Goal: Task Accomplishment & Management: Use online tool/utility

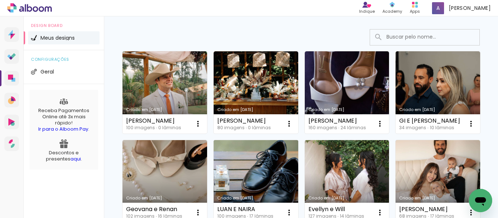
scroll to position [36, 0]
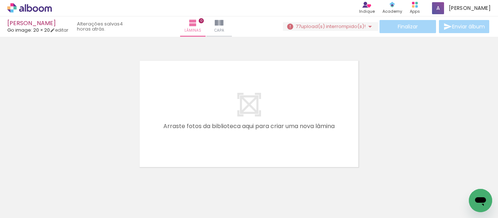
click at [23, 195] on input "Todas as fotos" at bounding box center [21, 196] width 28 height 6
click at [365, 28] on iron-icon at bounding box center [369, 26] width 9 height 9
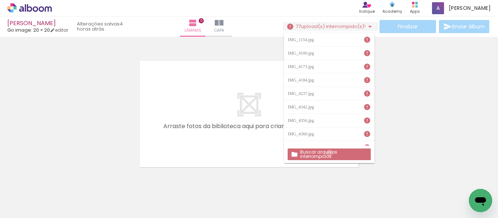
click at [0, 0] on slot "Buscar arquivos interrompidos" at bounding box center [0, 0] width 0 height 0
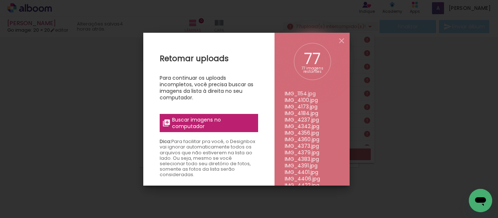
click at [244, 126] on span "Buscar imagens no computador" at bounding box center [212, 123] width 81 height 13
click at [0, 0] on input "file" at bounding box center [0, 0] width 0 height 0
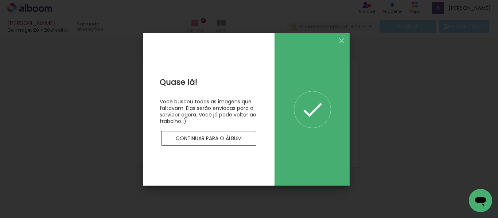
scroll to position [0, 0]
click at [342, 41] on iron-icon at bounding box center [341, 40] width 9 height 9
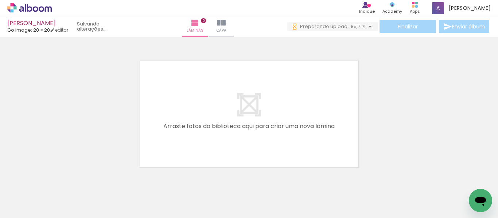
click at [353, 27] on span "85,71%" at bounding box center [357, 26] width 15 height 7
click at [378, 112] on div at bounding box center [249, 104] width 498 height 131
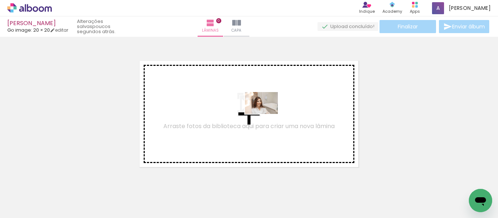
drag, startPoint x: 285, startPoint y: 197, endPoint x: 266, endPoint y: 113, distance: 87.0
click at [266, 113] on quentale-workspace at bounding box center [249, 109] width 498 height 218
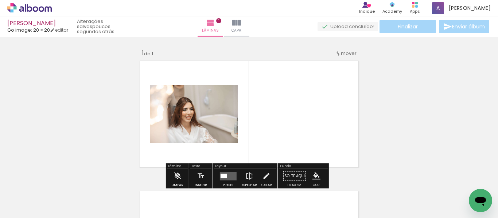
scroll to position [9, 0]
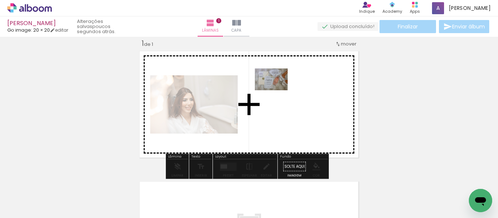
drag, startPoint x: 248, startPoint y: 199, endPoint x: 277, endPoint y: 90, distance: 112.7
click at [277, 90] on quentale-workspace at bounding box center [249, 109] width 498 height 218
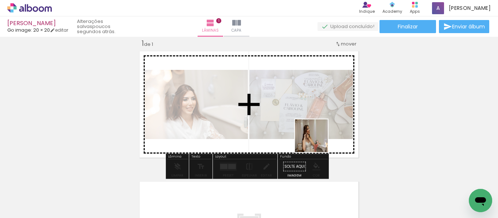
drag, startPoint x: 321, startPoint y: 188, endPoint x: 313, endPoint y: 123, distance: 66.2
click at [313, 123] on quentale-workspace at bounding box center [249, 109] width 498 height 218
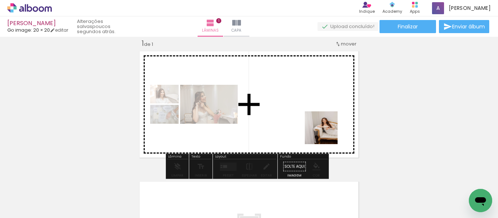
drag, startPoint x: 364, startPoint y: 202, endPoint x: 326, endPoint y: 132, distance: 79.2
click at [326, 132] on quentale-workspace at bounding box center [249, 109] width 498 height 218
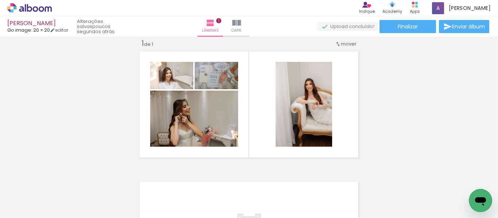
scroll to position [0, 309]
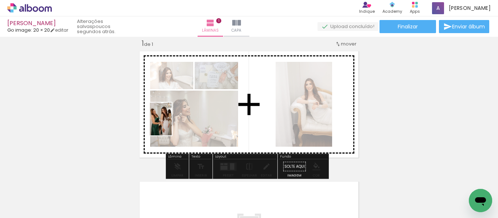
drag, startPoint x: 136, startPoint y: 203, endPoint x: 172, endPoint y: 121, distance: 89.6
click at [172, 121] on quentale-workspace at bounding box center [249, 109] width 498 height 218
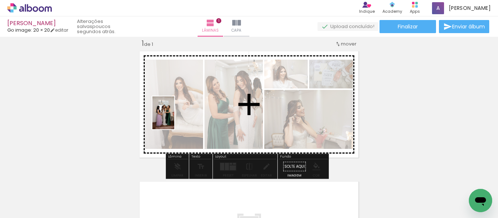
drag, startPoint x: 175, startPoint y: 195, endPoint x: 174, endPoint y: 118, distance: 76.5
click at [174, 118] on quentale-workspace at bounding box center [249, 109] width 498 height 218
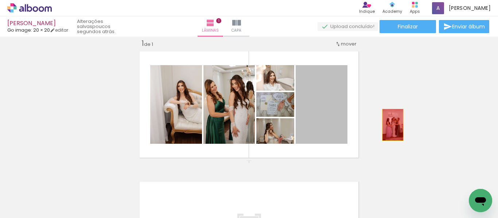
drag, startPoint x: 322, startPoint y: 117, endPoint x: 394, endPoint y: 125, distance: 72.2
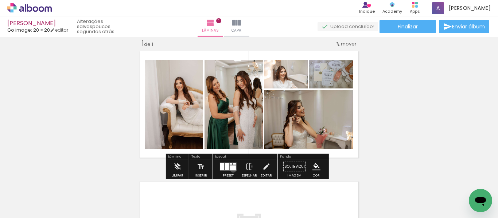
click at [231, 169] on div at bounding box center [233, 167] width 6 height 5
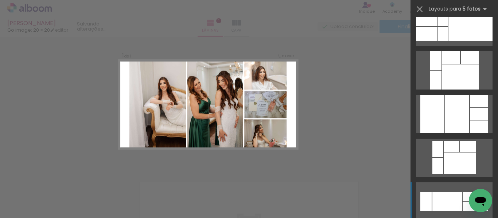
scroll to position [255, 0]
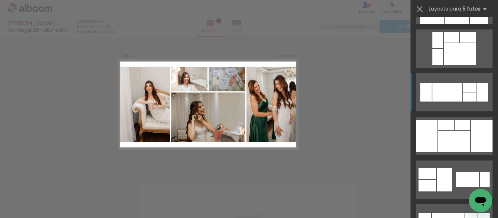
click at [449, 129] on div at bounding box center [446, 125] width 16 height 10
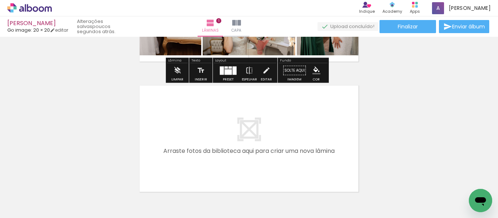
scroll to position [119, 0]
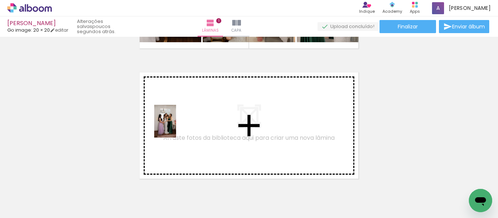
drag, startPoint x: 168, startPoint y: 199, endPoint x: 176, endPoint y: 127, distance: 72.2
click at [176, 127] on quentale-workspace at bounding box center [249, 109] width 498 height 218
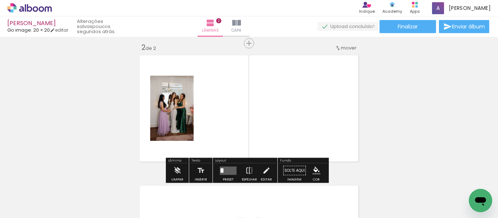
scroll to position [140, 0]
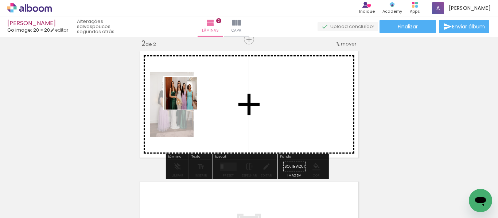
drag, startPoint x: 104, startPoint y: 196, endPoint x: 187, endPoint y: 99, distance: 127.4
click at [187, 99] on quentale-workspace at bounding box center [249, 109] width 498 height 218
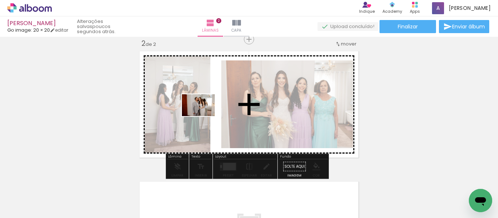
drag, startPoint x: 218, startPoint y: 198, endPoint x: 204, endPoint y: 116, distance: 83.3
click at [204, 116] on quentale-workspace at bounding box center [249, 109] width 498 height 218
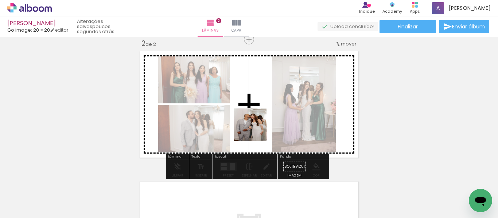
drag, startPoint x: 252, startPoint y: 200, endPoint x: 149, endPoint y: 202, distance: 103.1
click at [244, 106] on quentale-workspace at bounding box center [249, 109] width 498 height 218
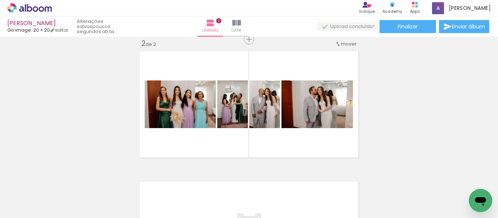
scroll to position [0, 0]
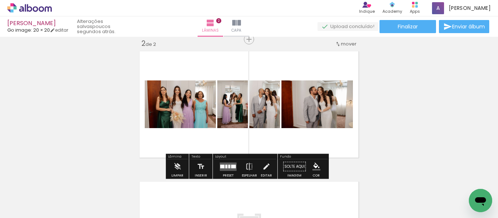
click at [232, 165] on div at bounding box center [233, 167] width 5 height 4
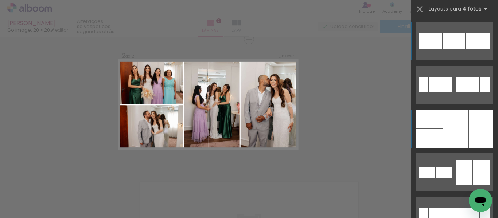
click at [454, 132] on div at bounding box center [455, 129] width 25 height 38
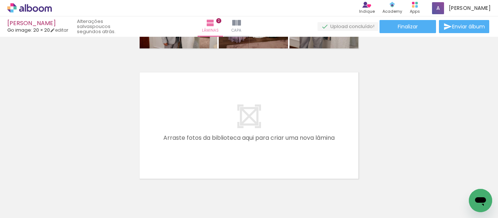
scroll to position [0, 484]
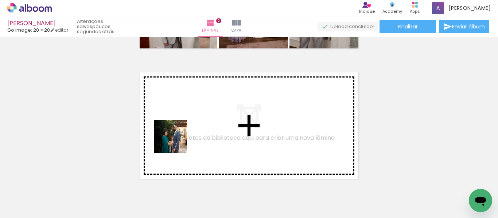
drag, startPoint x: 132, startPoint y: 197, endPoint x: 176, endPoint y: 142, distance: 70.8
click at [176, 142] on quentale-workspace at bounding box center [249, 109] width 498 height 218
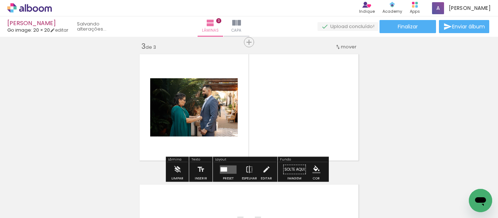
scroll to position [270, 0]
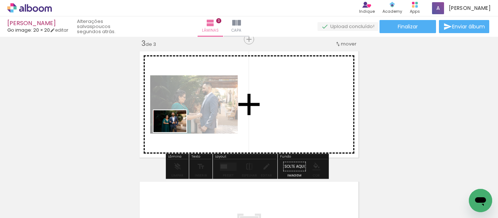
drag, startPoint x: 152, startPoint y: 197, endPoint x: 175, endPoint y: 132, distance: 69.3
click at [175, 132] on quentale-workspace at bounding box center [249, 109] width 498 height 218
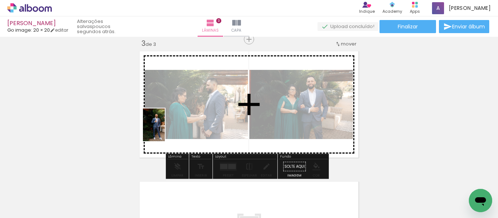
drag, startPoint x: 196, startPoint y: 186, endPoint x: 219, endPoint y: 179, distance: 24.5
click at [165, 130] on quentale-workspace at bounding box center [249, 109] width 498 height 218
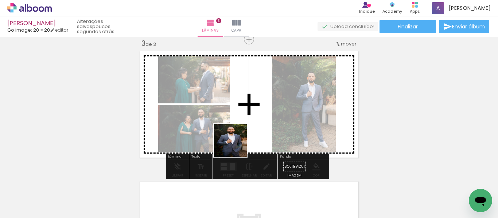
drag, startPoint x: 238, startPoint y: 193, endPoint x: 235, endPoint y: 136, distance: 58.0
click at [235, 136] on quentale-workspace at bounding box center [249, 109] width 498 height 218
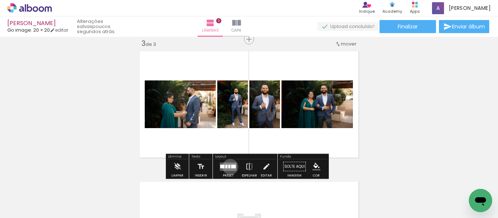
click at [228, 167] on div at bounding box center [229, 167] width 2 height 4
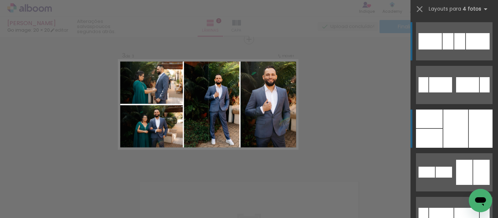
click at [456, 132] on div at bounding box center [455, 129] width 25 height 38
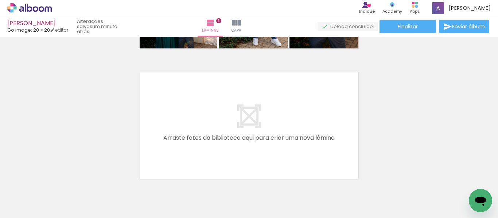
scroll to position [414, 0]
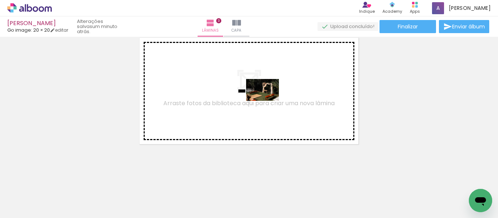
drag, startPoint x: 290, startPoint y: 204, endPoint x: 268, endPoint y: 101, distance: 105.9
click at [268, 101] on quentale-workspace at bounding box center [249, 109] width 498 height 218
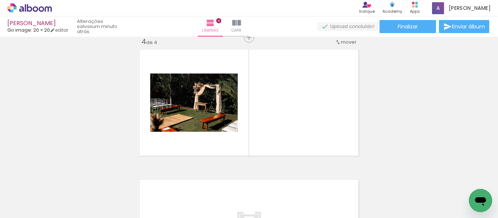
scroll to position [401, 0]
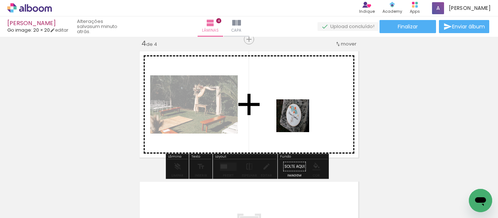
drag, startPoint x: 329, startPoint y: 197, endPoint x: 298, endPoint y: 121, distance: 81.9
click at [298, 121] on quentale-workspace at bounding box center [249, 109] width 498 height 218
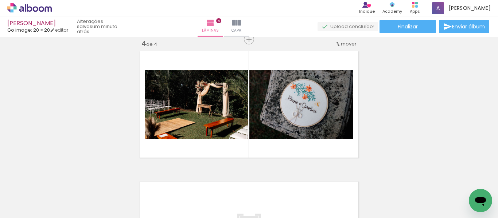
scroll to position [0, 0]
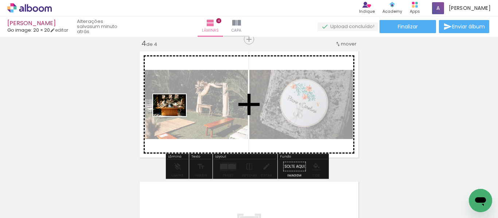
drag, startPoint x: 75, startPoint y: 201, endPoint x: 175, endPoint y: 116, distance: 131.4
click at [175, 116] on quentale-workspace at bounding box center [249, 109] width 498 height 218
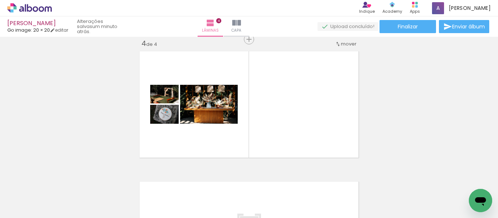
scroll to position [0, 2829]
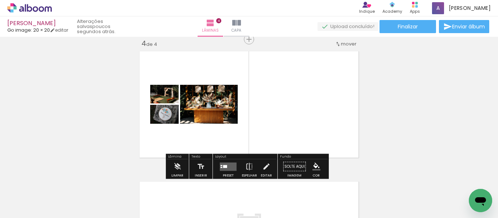
click at [229, 164] on quentale-layouter at bounding box center [228, 166] width 17 height 8
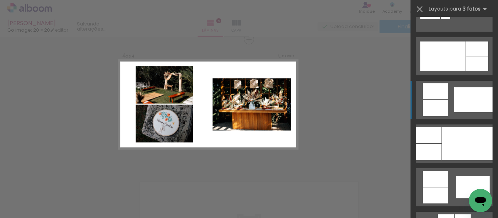
scroll to position [401, 0]
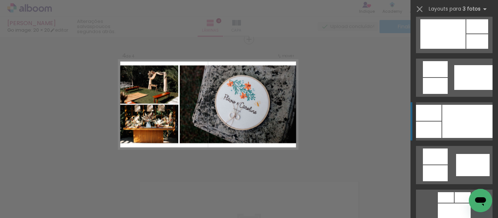
click at [457, 121] on div at bounding box center [467, 121] width 50 height 33
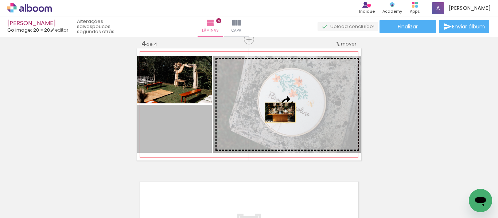
drag, startPoint x: 197, startPoint y: 129, endPoint x: 277, endPoint y: 113, distance: 82.2
click at [0, 0] on slot at bounding box center [0, 0] width 0 height 0
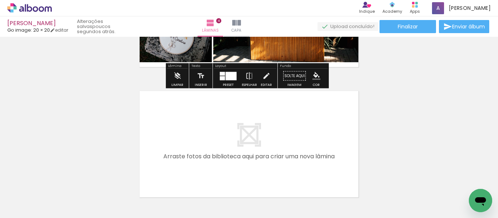
scroll to position [510, 0]
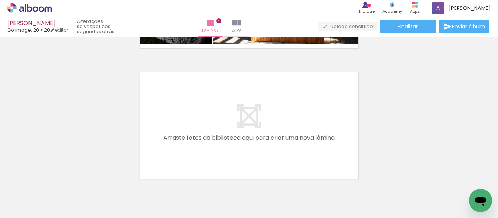
click at [433, 212] on quentale-thumb at bounding box center [427, 194] width 41 height 42
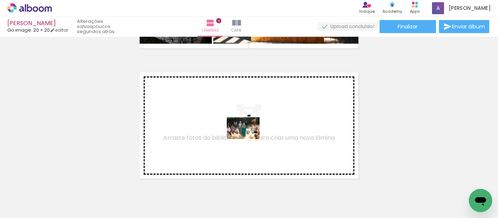
drag, startPoint x: 261, startPoint y: 199, endPoint x: 248, endPoint y: 139, distance: 61.5
click at [248, 139] on quentale-workspace at bounding box center [249, 109] width 498 height 218
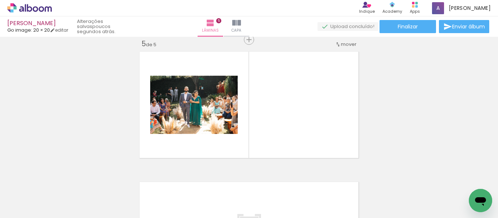
scroll to position [531, 0]
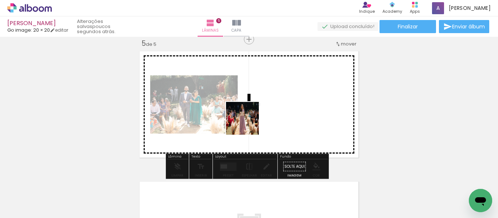
drag, startPoint x: 224, startPoint y: 202, endPoint x: 249, endPoint y: 120, distance: 86.5
click at [249, 120] on quentale-workspace at bounding box center [249, 109] width 498 height 218
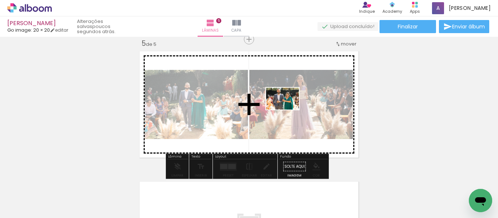
drag, startPoint x: 296, startPoint y: 191, endPoint x: 288, endPoint y: 110, distance: 81.3
click at [288, 110] on quentale-workspace at bounding box center [249, 109] width 498 height 218
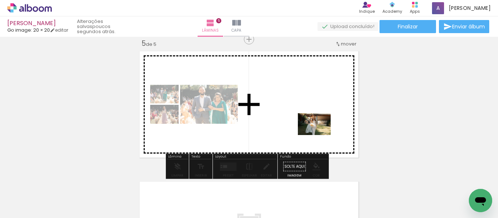
drag, startPoint x: 346, startPoint y: 200, endPoint x: 372, endPoint y: 190, distance: 27.5
click at [320, 132] on quentale-workspace at bounding box center [249, 109] width 498 height 218
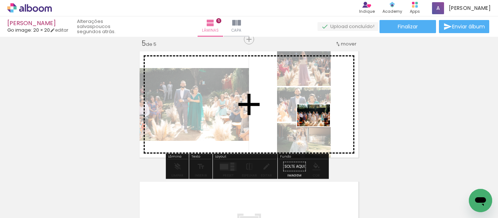
drag, startPoint x: 376, startPoint y: 204, endPoint x: 319, endPoint y: 126, distance: 96.9
click at [319, 126] on quentale-workspace at bounding box center [249, 109] width 498 height 218
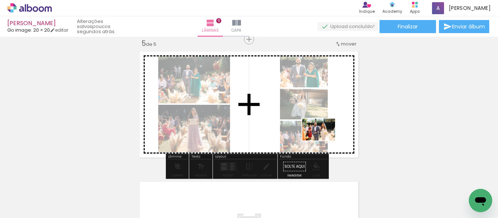
drag, startPoint x: 379, startPoint y: 172, endPoint x: 324, endPoint y: 141, distance: 63.0
click at [324, 141] on quentale-workspace at bounding box center [249, 109] width 498 height 218
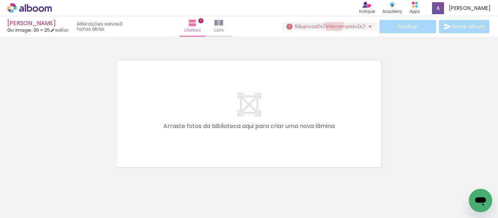
click at [330, 24] on span "upload(s) interrompido(s)!" at bounding box center [333, 26] width 65 height 7
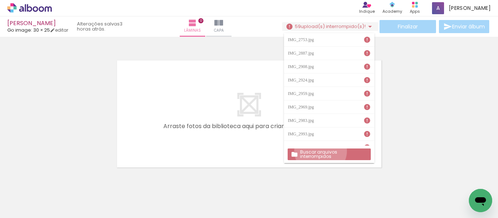
click at [0, 0] on slot "Buscar arquivos interrompidos" at bounding box center [0, 0] width 0 height 0
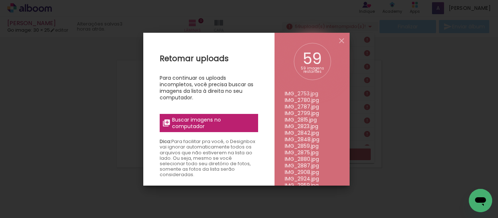
click at [236, 123] on span "Buscar imagens no computador" at bounding box center [212, 123] width 81 height 13
click at [0, 0] on input "file" at bounding box center [0, 0] width 0 height 0
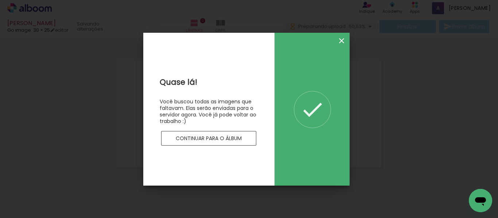
click at [340, 40] on iron-icon at bounding box center [341, 40] width 9 height 9
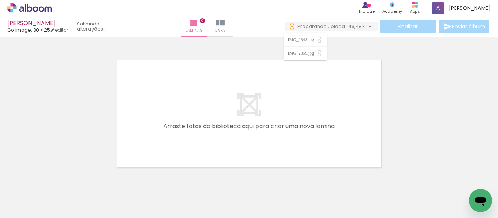
click at [341, 28] on span "Preparando upload..." at bounding box center [322, 26] width 51 height 7
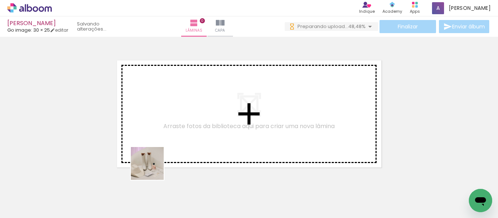
drag, startPoint x: 137, startPoint y: 197, endPoint x: 159, endPoint y: 150, distance: 52.2
click at [162, 144] on quentale-workspace at bounding box center [249, 109] width 498 height 218
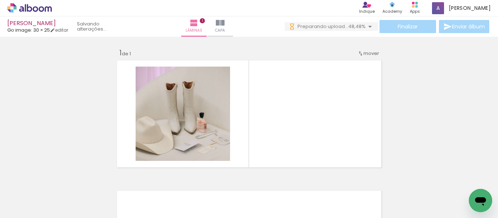
scroll to position [9, 0]
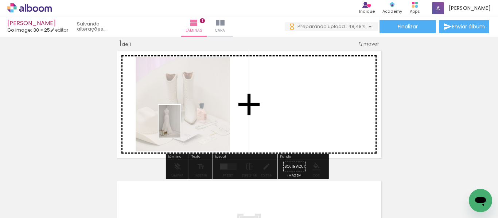
drag, startPoint x: 165, startPoint y: 195, endPoint x: 180, endPoint y: 127, distance: 70.2
click at [180, 127] on quentale-workspace at bounding box center [249, 109] width 498 height 218
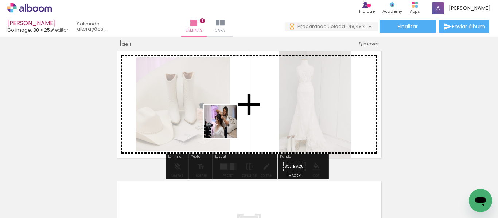
scroll to position [0, 0]
drag, startPoint x: 218, startPoint y: 175, endPoint x: 226, endPoint y: 125, distance: 50.6
click at [226, 125] on quentale-workspace at bounding box center [249, 109] width 498 height 218
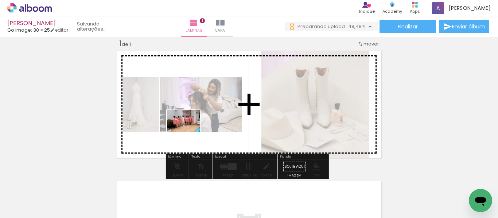
drag, startPoint x: 171, startPoint y: 160, endPoint x: 189, endPoint y: 132, distance: 33.1
click at [189, 132] on quentale-workspace at bounding box center [249, 109] width 498 height 218
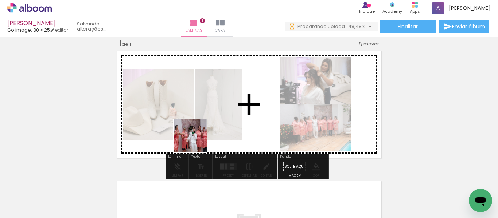
drag, startPoint x: 195, startPoint y: 149, endPoint x: 196, endPoint y: 141, distance: 8.0
click at [196, 141] on quentale-workspace at bounding box center [249, 109] width 498 height 218
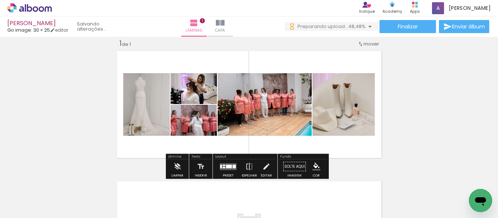
click at [223, 162] on div at bounding box center [228, 167] width 20 height 15
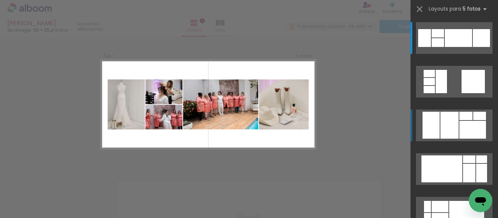
scroll to position [9, 0]
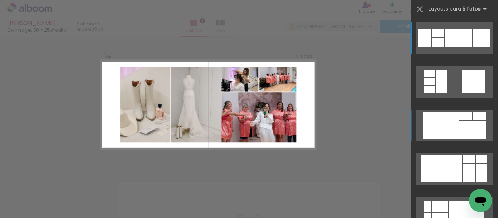
click at [428, 124] on div at bounding box center [430, 125] width 17 height 27
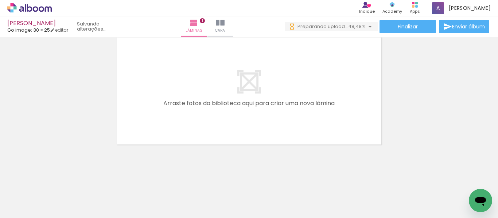
scroll to position [0, 0]
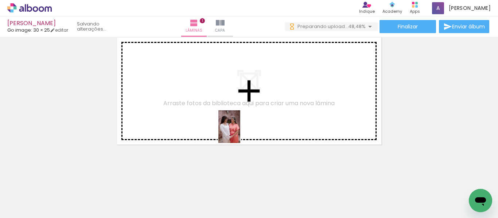
drag, startPoint x: 245, startPoint y: 195, endPoint x: 240, endPoint y: 132, distance: 62.9
click at [240, 132] on quentale-workspace at bounding box center [249, 109] width 498 height 218
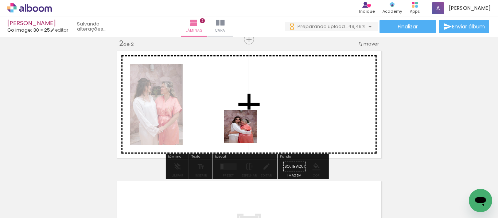
drag, startPoint x: 255, startPoint y: 154, endPoint x: 246, endPoint y: 132, distance: 23.7
click at [246, 132] on quentale-workspace at bounding box center [249, 109] width 498 height 218
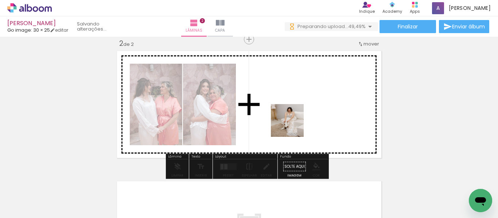
drag, startPoint x: 300, startPoint y: 155, endPoint x: 292, endPoint y: 124, distance: 32.1
click at [292, 124] on quentale-workspace at bounding box center [249, 109] width 498 height 218
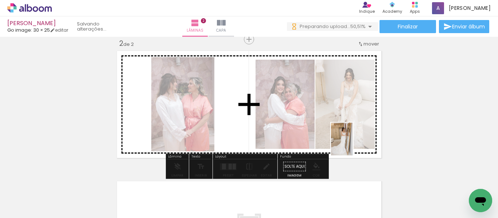
drag, startPoint x: 353, startPoint y: 150, endPoint x: 406, endPoint y: 208, distance: 78.4
click at [352, 142] on quentale-workspace at bounding box center [249, 109] width 498 height 218
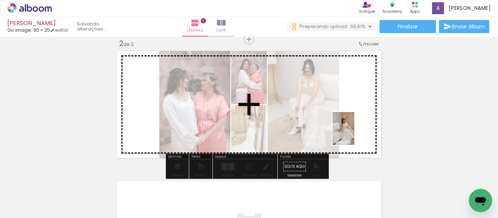
drag, startPoint x: 403, startPoint y: 205, endPoint x: 354, endPoint y: 134, distance: 86.1
click at [354, 134] on quentale-workspace at bounding box center [249, 109] width 498 height 218
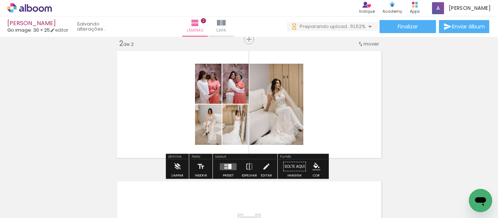
click at [228, 166] on div at bounding box center [229, 166] width 3 height 5
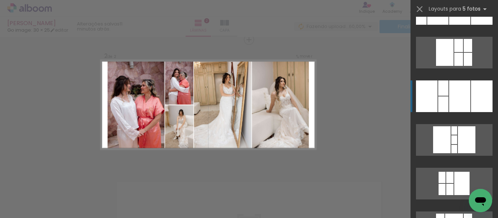
click at [451, 99] on div at bounding box center [459, 97] width 21 height 32
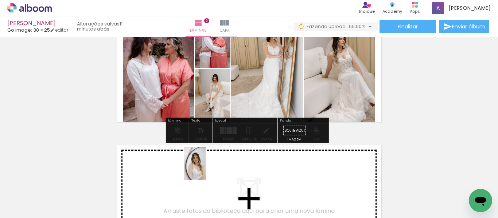
drag, startPoint x: 211, startPoint y: 199, endPoint x: 206, endPoint y: 169, distance: 30.3
click at [206, 169] on quentale-workspace at bounding box center [249, 109] width 498 height 218
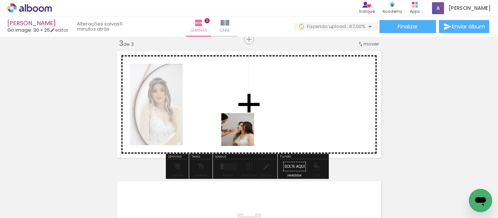
drag, startPoint x: 255, startPoint y: 197, endPoint x: 266, endPoint y: 145, distance: 52.7
click at [243, 127] on quentale-workspace at bounding box center [249, 109] width 498 height 218
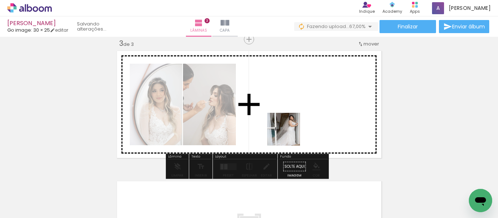
drag, startPoint x: 300, startPoint y: 208, endPoint x: 289, endPoint y: 120, distance: 88.8
click at [289, 120] on quentale-workspace at bounding box center [249, 109] width 498 height 218
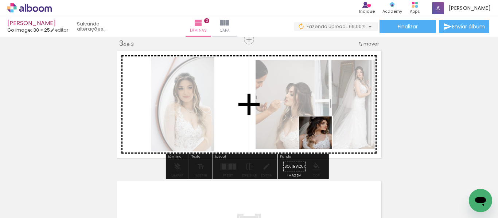
drag, startPoint x: 334, startPoint y: 198, endPoint x: 318, endPoint y: 123, distance: 76.7
click at [318, 123] on quentale-workspace at bounding box center [249, 109] width 498 height 218
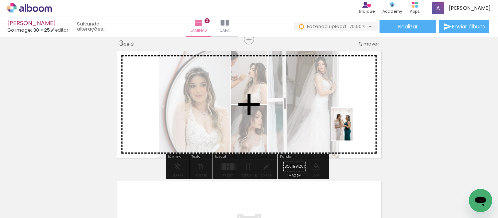
drag, startPoint x: 413, startPoint y: 197, endPoint x: 353, endPoint y: 130, distance: 90.0
click at [353, 130] on quentale-workspace at bounding box center [249, 109] width 498 height 218
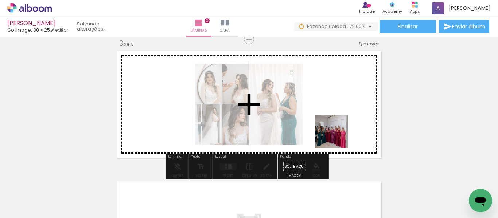
drag, startPoint x: 379, startPoint y: 197, endPoint x: 337, endPoint y: 133, distance: 77.1
click at [337, 133] on quentale-workspace at bounding box center [249, 109] width 498 height 218
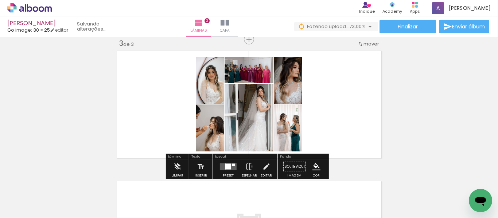
click at [227, 164] on div at bounding box center [228, 166] width 6 height 5
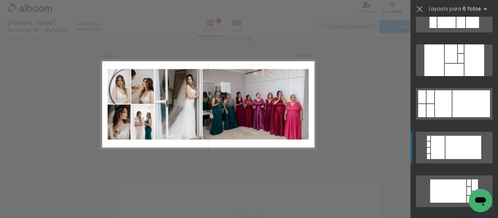
scroll to position [73, 0]
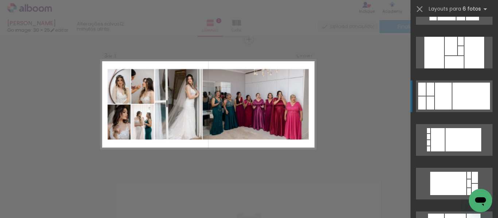
click at [457, 95] on div at bounding box center [471, 96] width 38 height 27
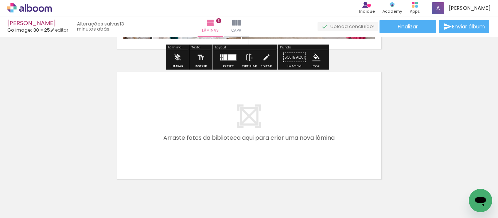
scroll to position [0, 816]
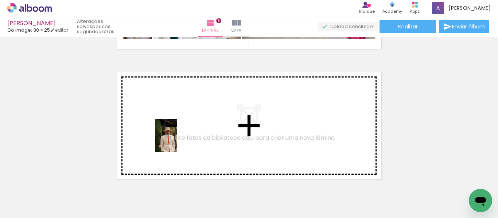
drag, startPoint x: 163, startPoint y: 196, endPoint x: 177, endPoint y: 141, distance: 57.0
click at [177, 141] on quentale-workspace at bounding box center [249, 109] width 498 height 218
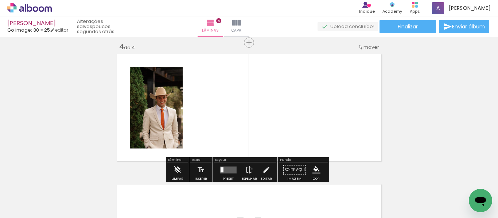
scroll to position [401, 0]
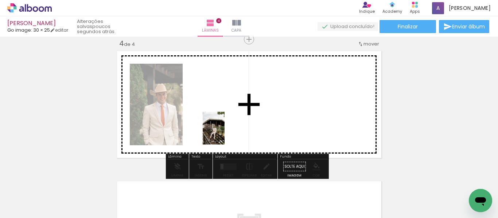
drag, startPoint x: 263, startPoint y: 182, endPoint x: 224, endPoint y: 133, distance: 63.0
click at [224, 133] on quentale-workspace at bounding box center [249, 109] width 498 height 218
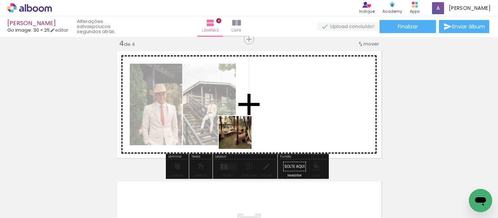
drag, startPoint x: 220, startPoint y: 168, endPoint x: 260, endPoint y: 117, distance: 64.9
click at [260, 117] on quentale-workspace at bounding box center [249, 109] width 498 height 218
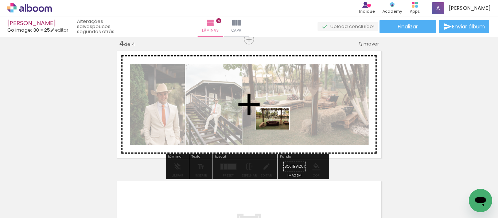
drag, startPoint x: 239, startPoint y: 196, endPoint x: 278, endPoint y: 130, distance: 76.6
click at [278, 130] on quentale-workspace at bounding box center [249, 109] width 498 height 218
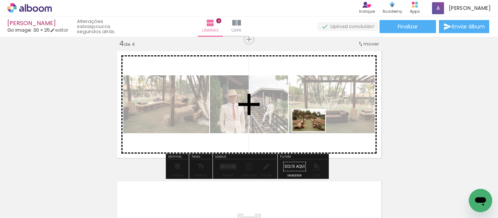
drag, startPoint x: 316, startPoint y: 199, endPoint x: 314, endPoint y: 131, distance: 68.5
click at [314, 131] on quentale-workspace at bounding box center [249, 109] width 498 height 218
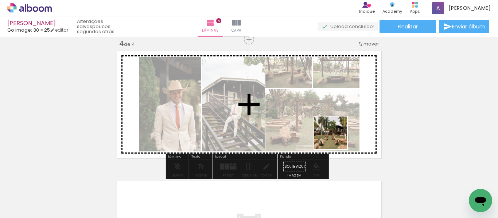
drag, startPoint x: 362, startPoint y: 199, endPoint x: 334, endPoint y: 133, distance: 71.7
click at [334, 133] on quentale-workspace at bounding box center [249, 109] width 498 height 218
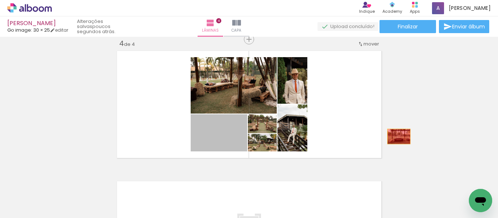
drag, startPoint x: 225, startPoint y: 144, endPoint x: 396, endPoint y: 137, distance: 170.7
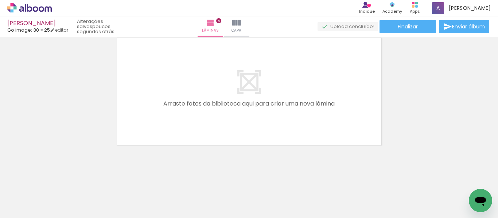
scroll to position [545, 0]
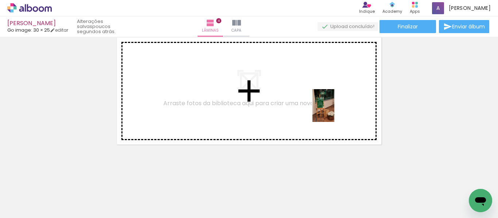
drag, startPoint x: 395, startPoint y: 194, endPoint x: 334, endPoint y: 111, distance: 102.5
click at [334, 111] on quentale-workspace at bounding box center [249, 109] width 498 height 218
